Goal: Task Accomplishment & Management: Use online tool/utility

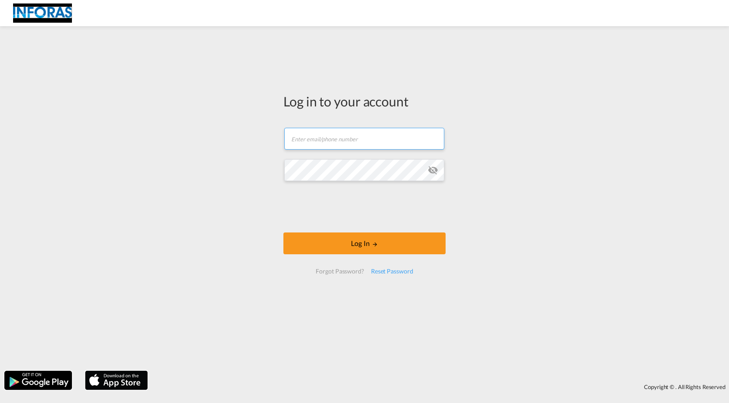
type input "[EMAIL_ADDRESS][PERSON_NAME][DOMAIN_NAME]"
click at [399, 332] on div "Log in to your account [PERSON_NAME][EMAIL_ADDRESS][PERSON_NAME][DOMAIN_NAME] P…" at bounding box center [364, 187] width 175 height 313
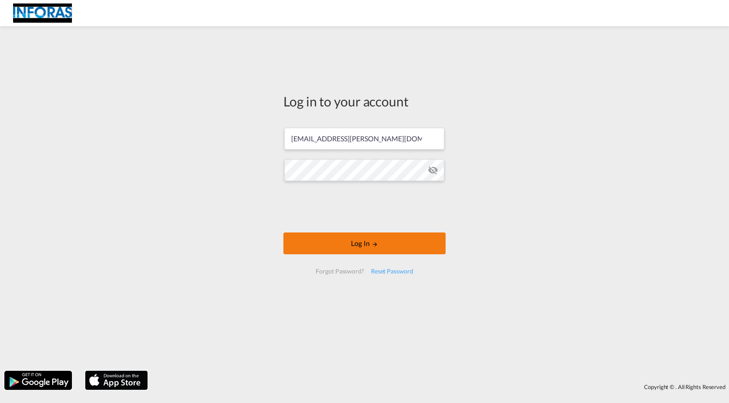
click at [380, 245] on button "Log In" at bounding box center [364, 243] width 162 height 22
